Goal: Task Accomplishment & Management: Manage account settings

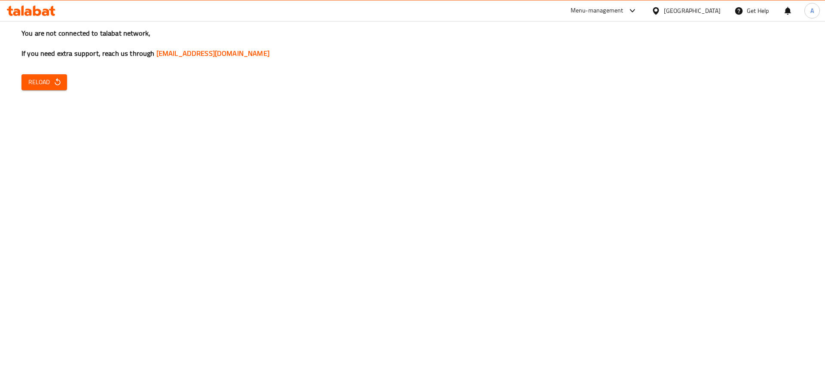
drag, startPoint x: 50, startPoint y: 79, endPoint x: 42, endPoint y: 18, distance: 61.5
click at [50, 79] on span "Reload" at bounding box center [44, 82] width 32 height 11
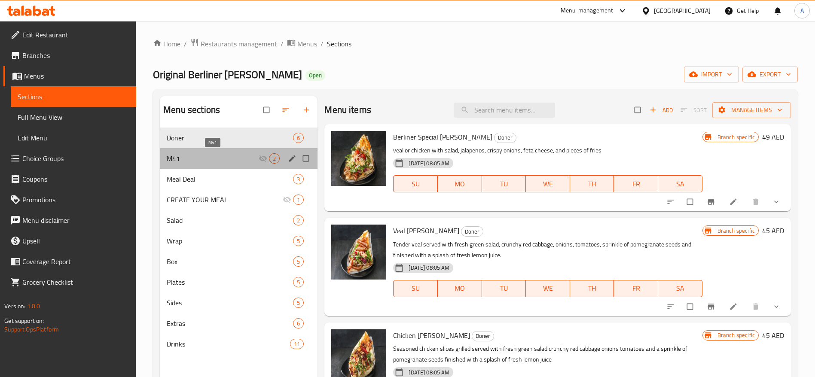
click at [221, 161] on span "M41" at bounding box center [213, 158] width 92 height 10
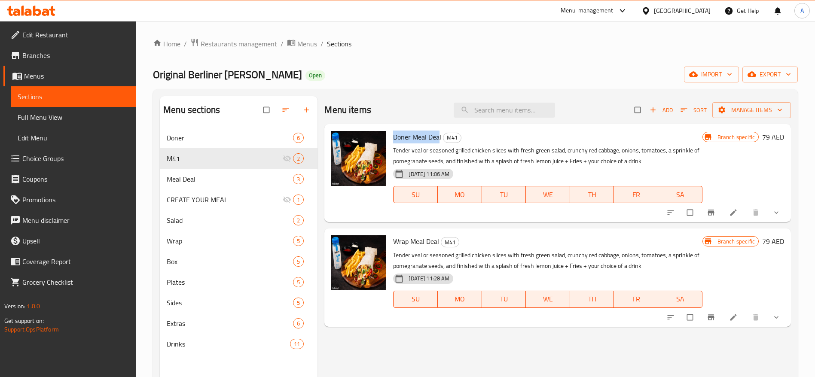
drag, startPoint x: 392, startPoint y: 136, endPoint x: 440, endPoint y: 138, distance: 47.7
click at [440, 138] on div "[PERSON_NAME] Meal Deal M41 Tender veal or seasoned grilled chicken slices with…" at bounding box center [548, 173] width 316 height 91
drag, startPoint x: 442, startPoint y: 138, endPoint x: 392, endPoint y: 142, distance: 49.9
click at [392, 142] on div "[PERSON_NAME] Meal Deal M41 Tender veal or seasoned grilled chicken slices with…" at bounding box center [548, 173] width 316 height 91
copy h6 "Doner Meal Deal"
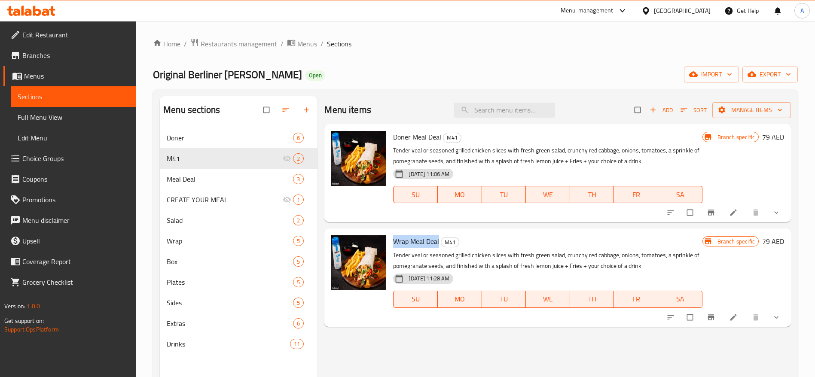
drag, startPoint x: 394, startPoint y: 244, endPoint x: 438, endPoint y: 246, distance: 43.9
click at [438, 246] on div "Wrap Meal Deal M41 Tender veal or seasoned grilled chicken slices with fresh gr…" at bounding box center [548, 277] width 316 height 91
copy span "Wrap Meal Deal"
